Goal: Ask a question

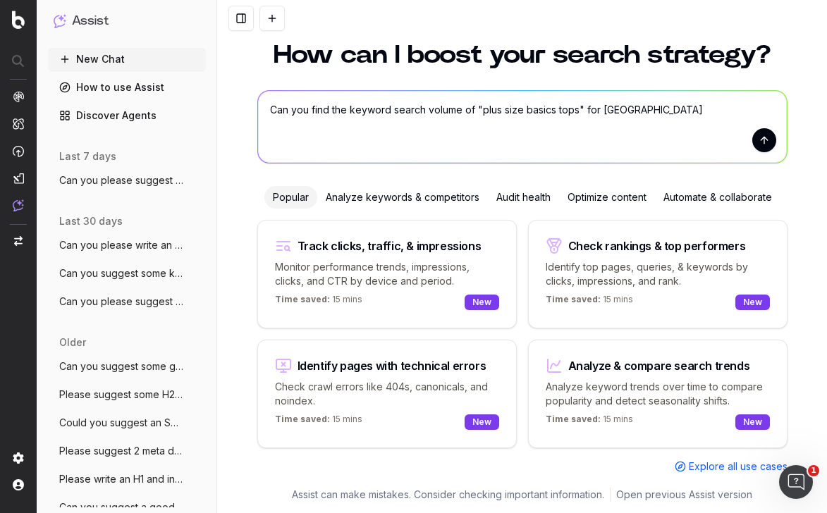
type textarea "Can you find the keyword search volume of "plus size basics tops" for [GEOGRAPH…"
